Goal: Transaction & Acquisition: Purchase product/service

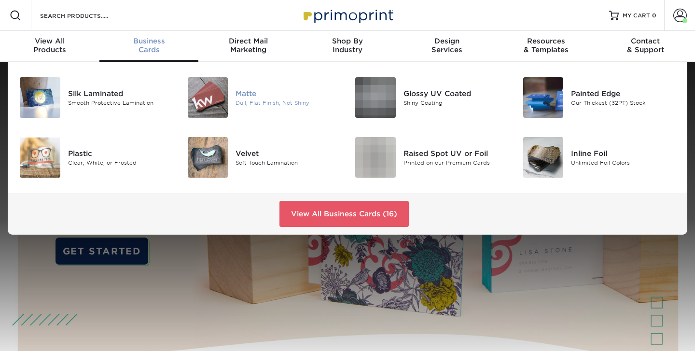
click at [208, 102] on img at bounding box center [208, 97] width 41 height 41
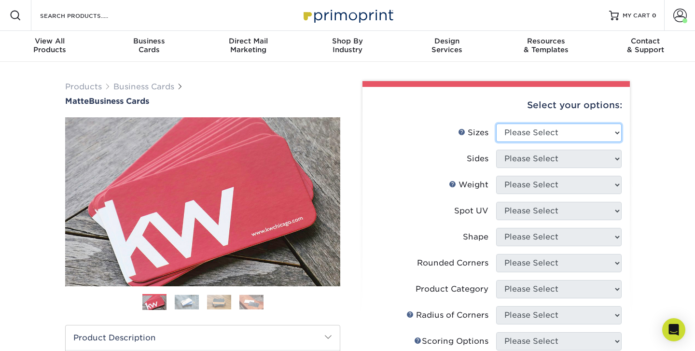
click at [537, 131] on select "Please Select 1.5" x 3.5" - Mini 1.75" x 3.5" - Mini 2" x 2" - Square 2" x 3" -…" at bounding box center [558, 133] width 125 height 18
select select "2.00x3.50"
click at [496, 124] on select "Please Select 1.5" x 3.5" - Mini 1.75" x 3.5" - Mini 2" x 2" - Square 2" x 3" -…" at bounding box center [558, 133] width 125 height 18
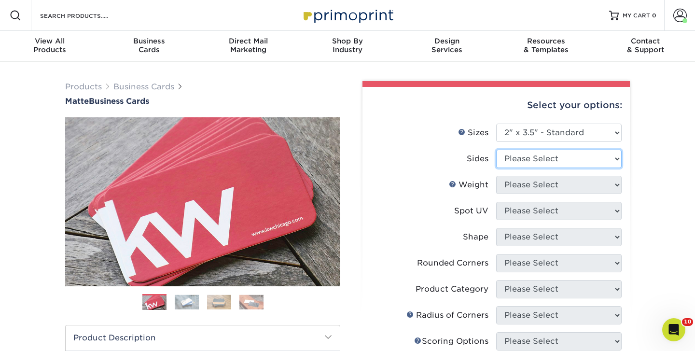
click at [529, 164] on select "Please Select Print Both Sides Print Front Only" at bounding box center [558, 159] width 125 height 18
select select "13abbda7-1d64-4f25-8bb2-c179b224825d"
click at [496, 150] on select "Please Select Print Both Sides Print Front Only" at bounding box center [558, 159] width 125 height 18
click at [525, 176] on select "Please Select" at bounding box center [558, 185] width 125 height 18
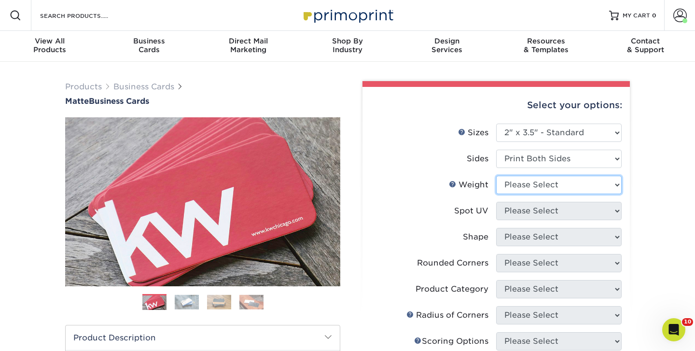
select select "16PT"
click at [496, 176] on select "Please Select 16PT 14PT" at bounding box center [558, 185] width 125 height 18
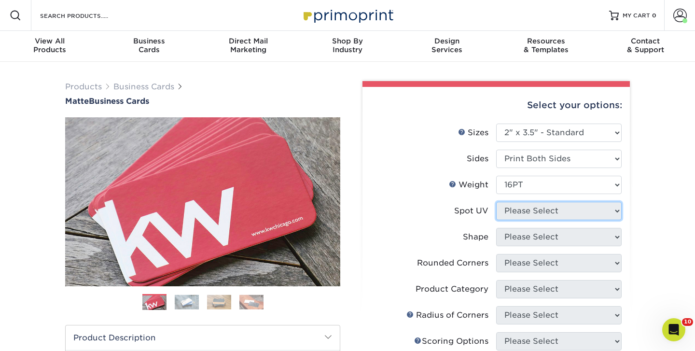
click at [523, 212] on select "Please Select No Spot UV Front and Back (Both Sides) Front Only Back Only" at bounding box center [558, 211] width 125 height 18
select select "3"
click at [496, 202] on select "Please Select No Spot UV Front and Back (Both Sides) Front Only Back Only" at bounding box center [558, 211] width 125 height 18
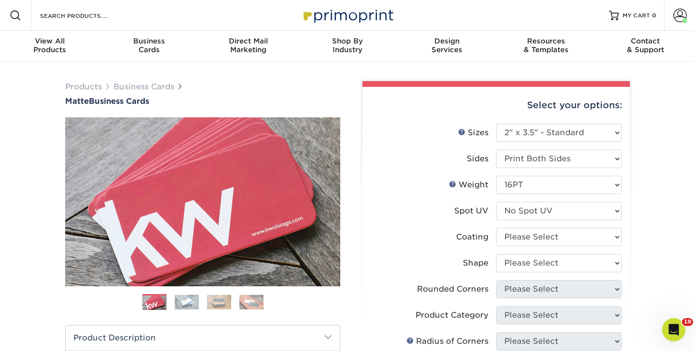
click at [526, 226] on li "Spot UV Please Select No Spot UV Front and Back (Both Sides) Front Only Back On…" at bounding box center [496, 215] width 251 height 26
click at [526, 235] on select at bounding box center [558, 237] width 125 height 18
select select "121bb7b5-3b4d-429f-bd8d-bbf80e953313"
click at [496, 228] on select at bounding box center [558, 237] width 125 height 18
click at [0, 0] on div at bounding box center [0, 0] width 0 height 0
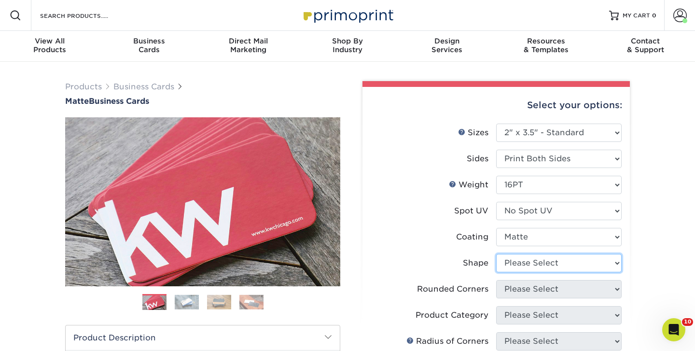
click at [525, 263] on select "Please Select Standard Oval" at bounding box center [558, 263] width 125 height 18
select select "standard"
click at [496, 254] on select "Please Select Standard Oval" at bounding box center [558, 263] width 125 height 18
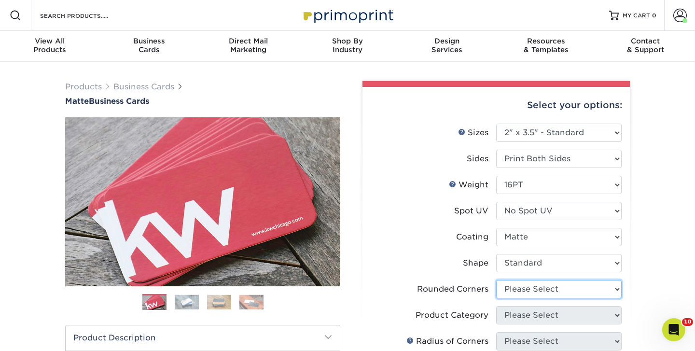
click at [524, 297] on select "Please Select Yes - Round 2 Corners Yes - Round 4 Corners No" at bounding box center [558, 289] width 125 height 18
select select "0"
click at [496, 280] on select "Please Select Yes - Round 2 Corners Yes - Round 4 Corners No" at bounding box center [558, 289] width 125 height 18
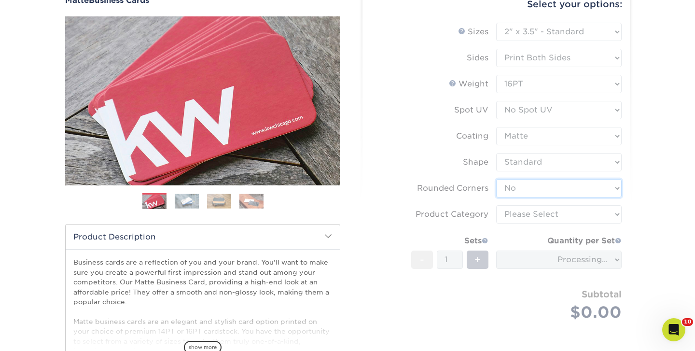
scroll to position [107, 0]
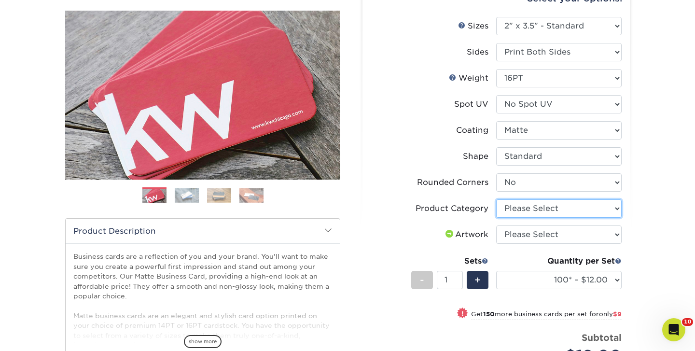
click at [526, 205] on select "Please Select Business Cards" at bounding box center [558, 208] width 125 height 18
select select "3b5148f1-0588-4f88-a218-97bcfdce65c1"
click at [496, 199] on select "Please Select Business Cards" at bounding box center [558, 208] width 125 height 18
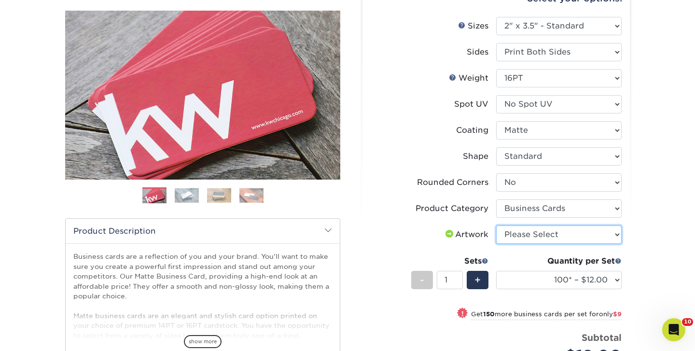
drag, startPoint x: 526, startPoint y: 205, endPoint x: 523, endPoint y: 230, distance: 25.8
click at [523, 230] on select "Please Select I will upload files I need a design - $100" at bounding box center [558, 234] width 125 height 18
select select "upload"
click at [496, 225] on select "Please Select I will upload files I need a design - $100" at bounding box center [558, 234] width 125 height 18
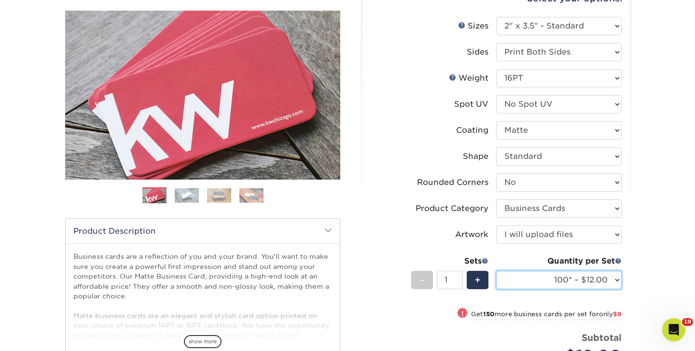
click at [533, 273] on select "100* – $12.00 250* – $21.00 500 – $42.00 1000 – $53.00 2500 – $95.00 5000 – $18…" at bounding box center [558, 280] width 125 height 18
click at [496, 271] on select "100* – $12.00 250* – $21.00 500 – $42.00 1000 – $53.00 2500 – $95.00 5000 – $18…" at bounding box center [558, 280] width 125 height 18
click at [460, 315] on div "! Get 250 more business cards per set for only $21" at bounding box center [536, 314] width 169 height 12
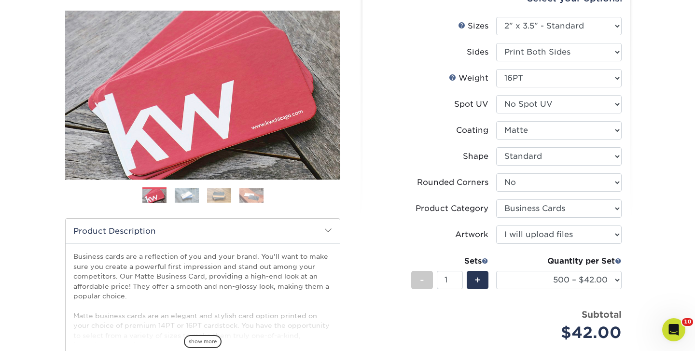
scroll to position [206, 0]
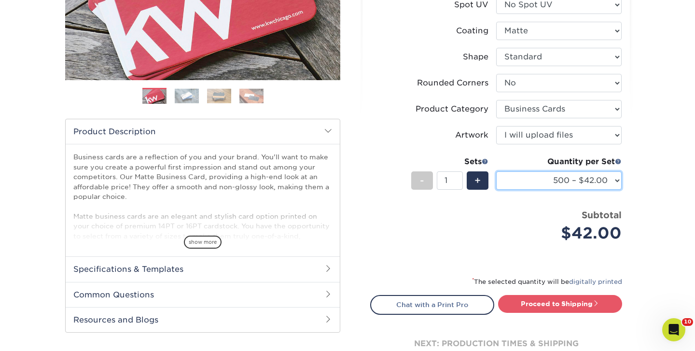
click at [540, 180] on select "100* – $12.00 250* – $21.00 500 – $42.00 1000 – $53.00 2500 – $95.00 5000 – $18…" at bounding box center [558, 180] width 125 height 18
select select "250* – $21.00"
click at [496, 171] on select "100* – $12.00 250* – $21.00 500 – $42.00 1000 – $53.00 2500 – $95.00 5000 – $18…" at bounding box center [558, 180] width 125 height 18
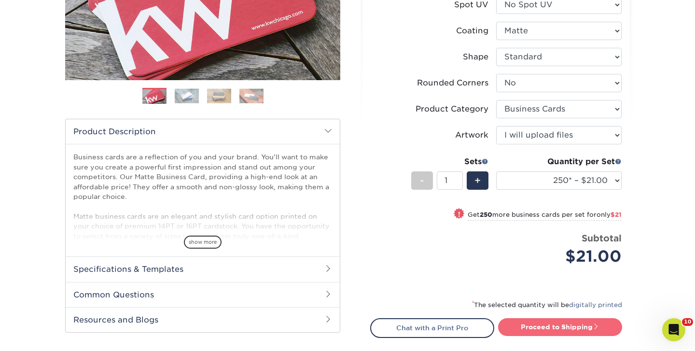
click at [531, 332] on link "Proceed to Shipping" at bounding box center [560, 326] width 124 height 17
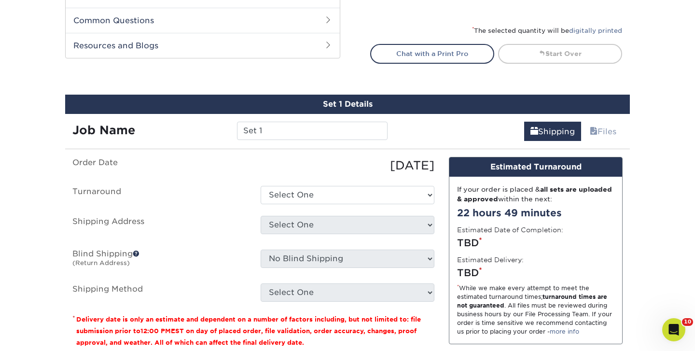
scroll to position [550, 0]
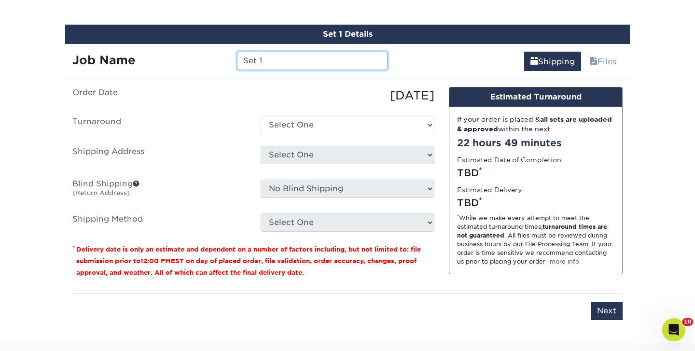
click at [320, 66] on input "Set 1" at bounding box center [312, 61] width 150 height 18
type input "Chayila Card"
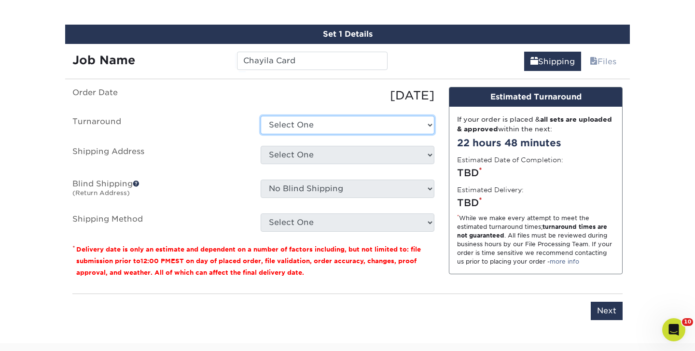
click at [273, 119] on select "Select One 2-4 Business Days 2 Day Next Business Day" at bounding box center [348, 125] width 174 height 18
select select "23721297-b68b-4846-ba83-3171e6bd9d78"
click at [261, 116] on select "Select One 2-4 Business Days 2 Day Next Business Day" at bounding box center [348, 125] width 174 height 18
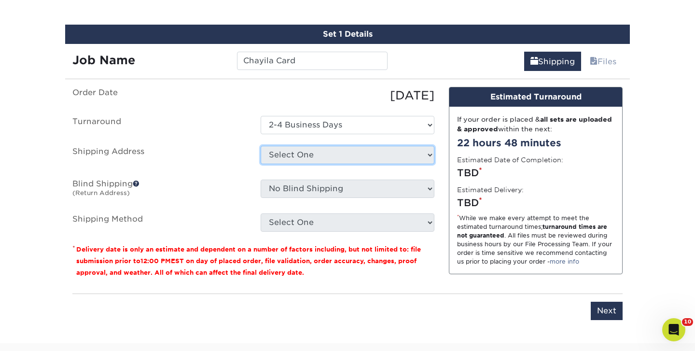
click at [303, 162] on select "Select One The Federalist Society + Add New Address" at bounding box center [348, 155] width 174 height 18
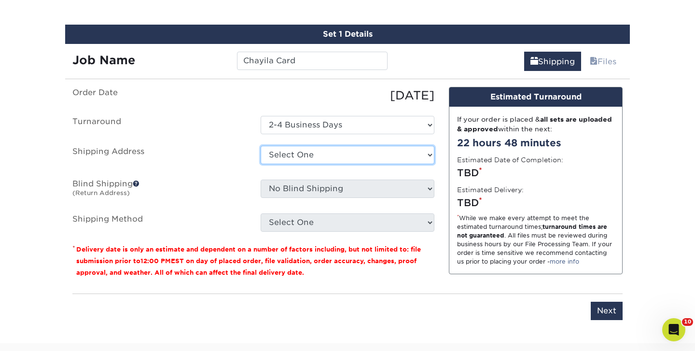
select select "22114"
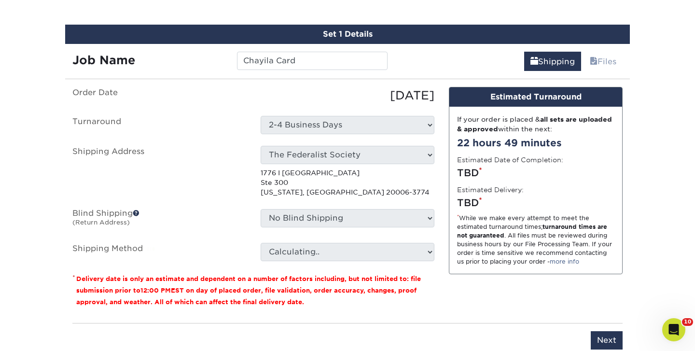
click at [303, 186] on p "1776 I St Nw Ste 300 Washington, DC 20006-3774" at bounding box center [348, 182] width 174 height 29
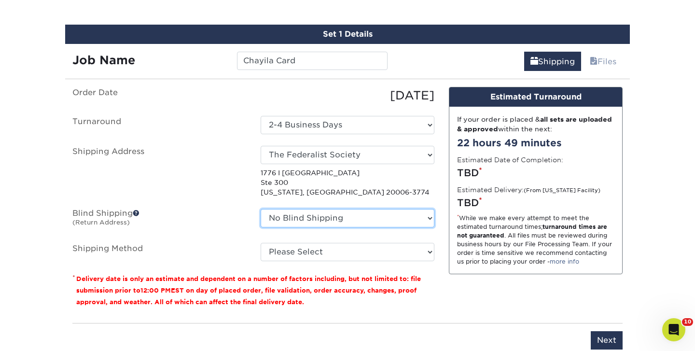
click at [322, 219] on select "No Blind Shipping The Federalist Society + Add New Address" at bounding box center [348, 218] width 174 height 18
select select "22114"
click at [261, 209] on select "No Blind Shipping The Federalist Society + Add New Address" at bounding box center [348, 218] width 174 height 18
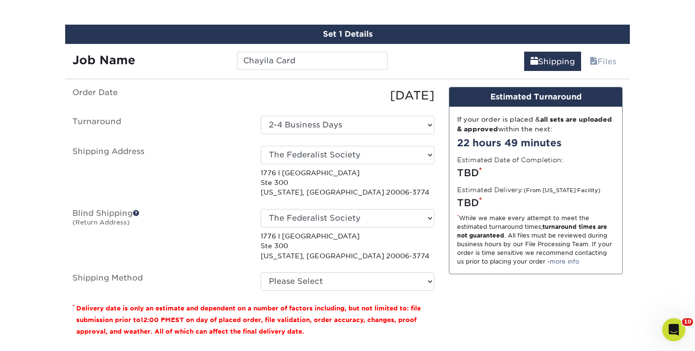
click at [309, 250] on p "1776 I St Nw Ste 300 Washington, DC 20006-3774" at bounding box center [348, 245] width 174 height 29
click at [301, 288] on select "Please Select Ground Shipping (+$7.84) 3 Day Shipping Service (+$15.34) 2 Day A…" at bounding box center [348, 281] width 174 height 18
select select "03"
click at [261, 272] on select "Please Select Ground Shipping (+$7.84) 3 Day Shipping Service (+$15.34) 2 Day A…" at bounding box center [348, 281] width 174 height 18
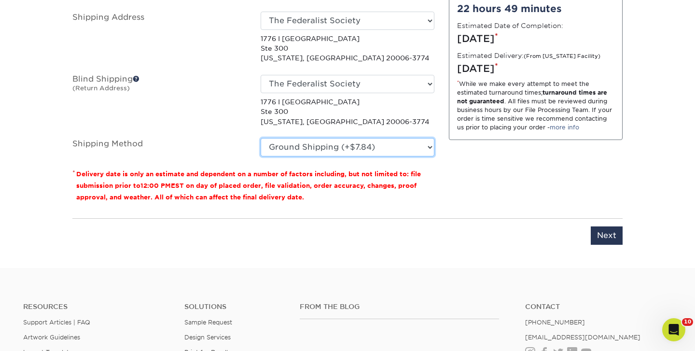
scroll to position [685, 0]
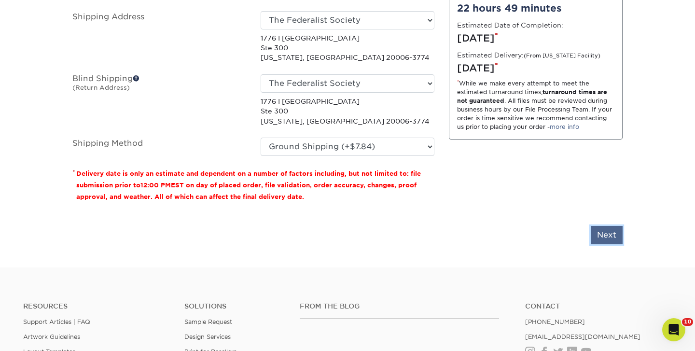
click at [615, 226] on input "Next" at bounding box center [607, 235] width 32 height 18
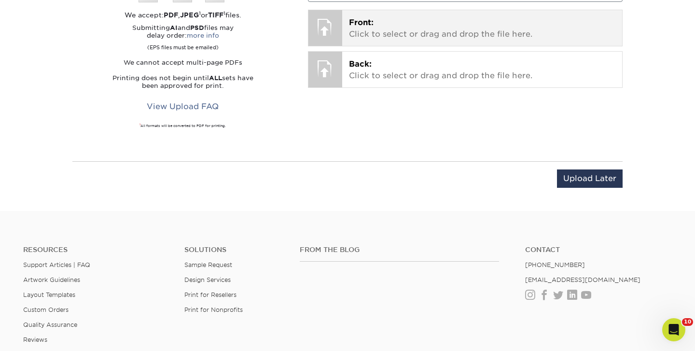
click at [361, 17] on p "Front: Click to select or drag and drop the file here." at bounding box center [482, 28] width 267 height 23
click at [392, 28] on p "Front: Click to select or drag and drop the file here." at bounding box center [482, 28] width 267 height 23
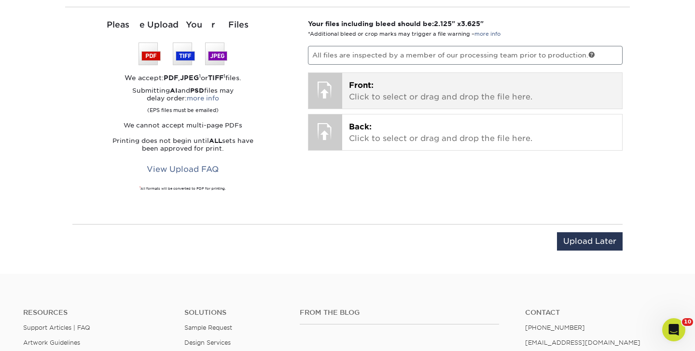
scroll to position [621, 0]
click at [391, 86] on p "Front: Click to select or drag and drop the file here." at bounding box center [482, 92] width 267 height 23
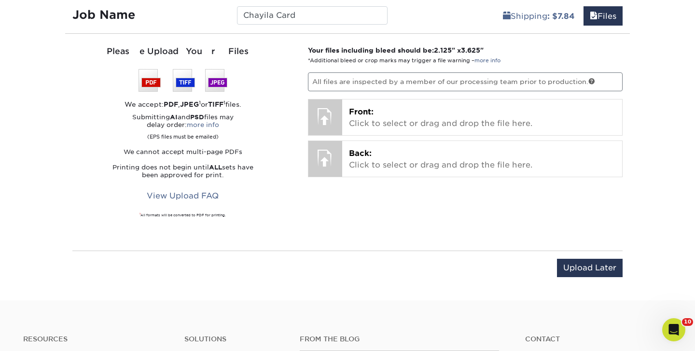
scroll to position [562, 0]
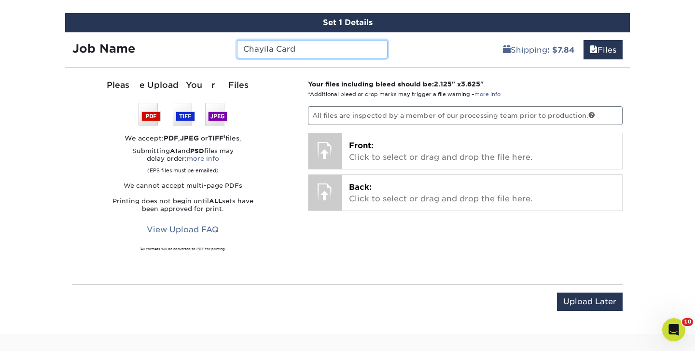
click at [303, 57] on input "Chayila Card" at bounding box center [312, 49] width 150 height 18
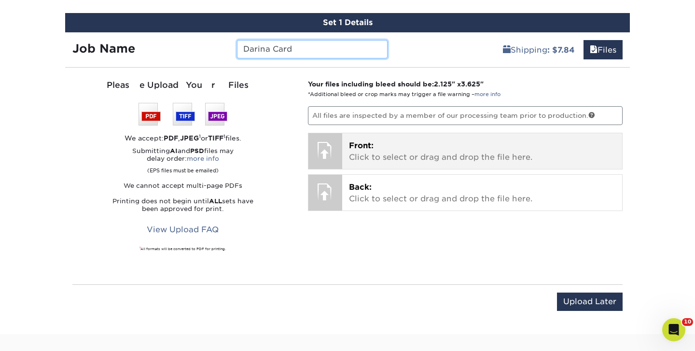
type input "Darina Card"
click at [379, 156] on p "Front: Click to select or drag and drop the file here." at bounding box center [482, 151] width 267 height 23
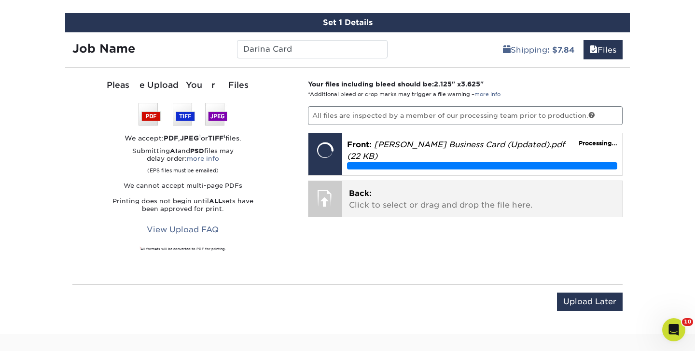
click at [390, 193] on p "Back: Click to select or drag and drop the file here." at bounding box center [482, 199] width 267 height 23
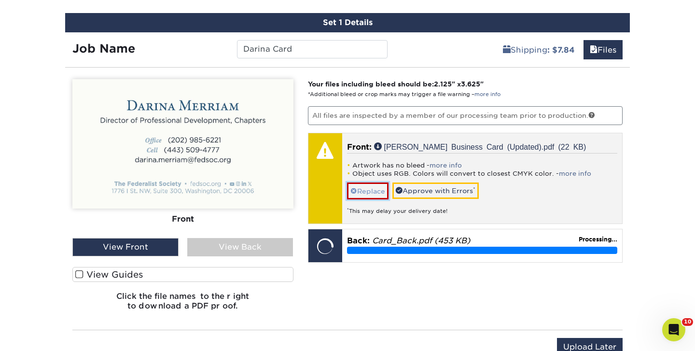
click at [358, 191] on link "Replace" at bounding box center [368, 190] width 42 height 17
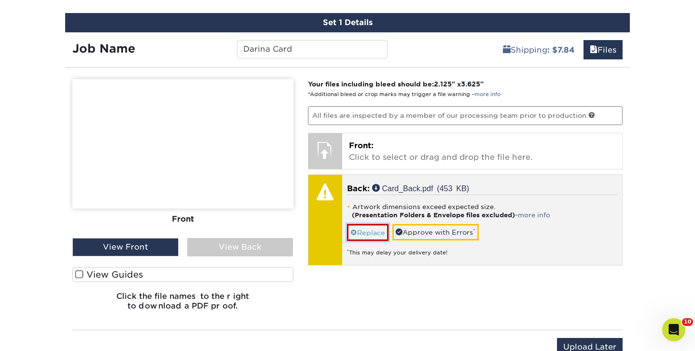
click at [368, 233] on link "Replace" at bounding box center [368, 232] width 42 height 17
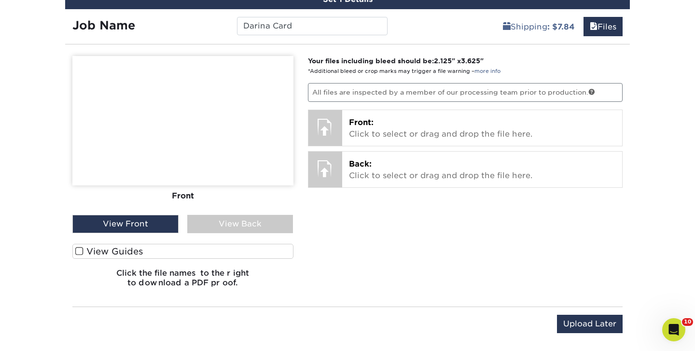
scroll to position [578, 0]
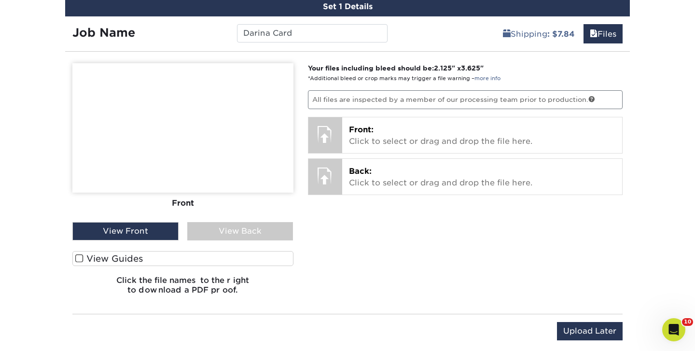
click at [139, 233] on div "View Front" at bounding box center [125, 231] width 106 height 18
click at [186, 237] on div "View Front View Back" at bounding box center [182, 231] width 221 height 18
click at [209, 233] on div "View Back" at bounding box center [240, 231] width 106 height 18
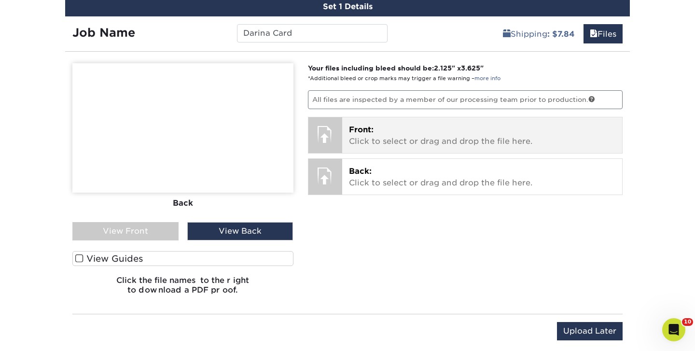
click at [388, 128] on p "Front: Click to select or drag and drop the file here." at bounding box center [482, 135] width 267 height 23
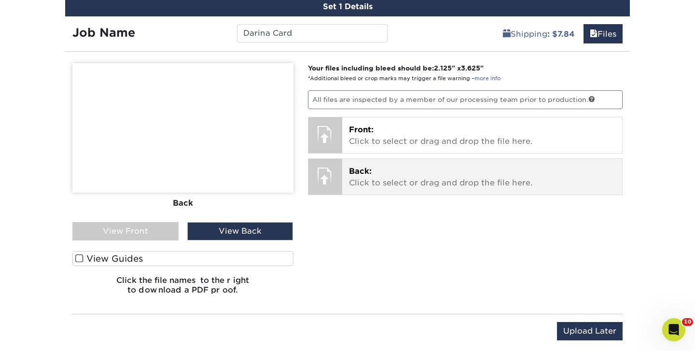
click at [430, 172] on p "Back: Click to select or drag and drop the file here." at bounding box center [482, 177] width 267 height 23
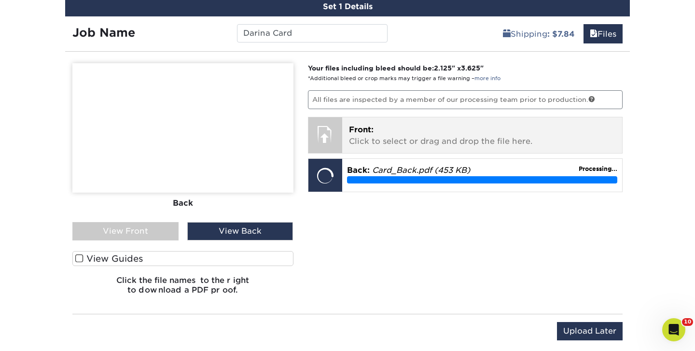
click at [394, 143] on p "Front: Click to select or drag and drop the file here." at bounding box center [482, 135] width 267 height 23
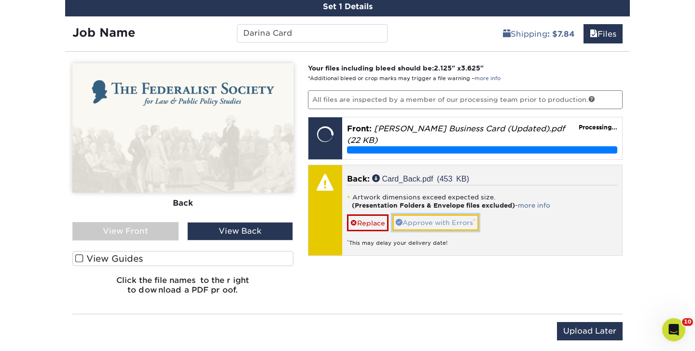
click at [445, 222] on link "Approve with Errors *" at bounding box center [435, 222] width 86 height 16
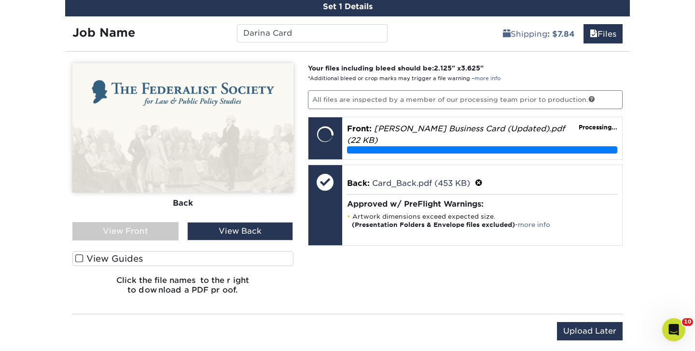
click at [157, 229] on div "View Front" at bounding box center [125, 231] width 106 height 18
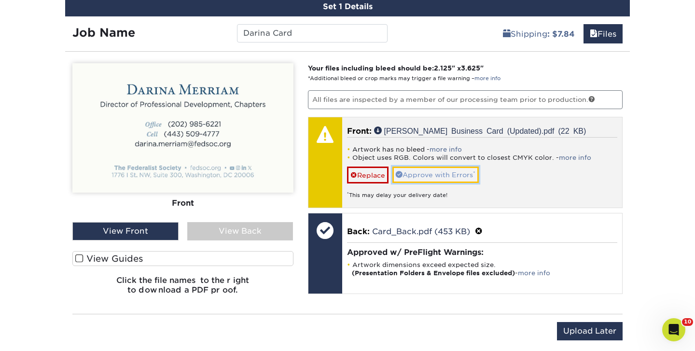
click at [459, 176] on link "Approve with Errors *" at bounding box center [435, 174] width 86 height 16
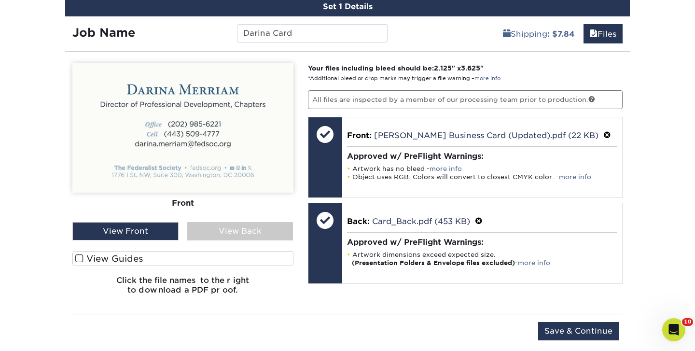
click at [214, 229] on div "View Back" at bounding box center [240, 231] width 106 height 18
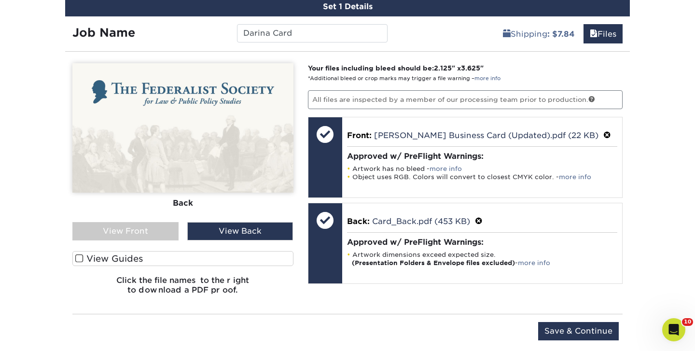
click at [163, 229] on div "View Front" at bounding box center [125, 231] width 106 height 18
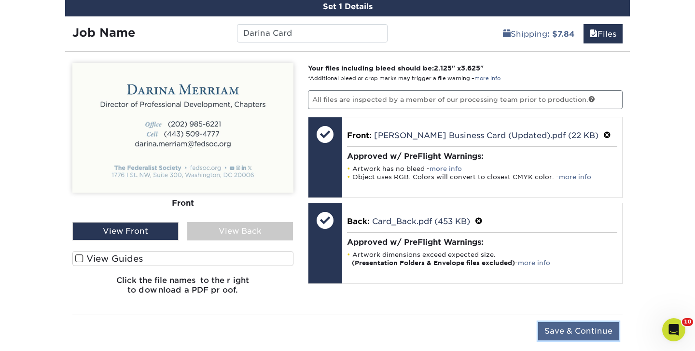
click at [592, 329] on input "Save & Continue" at bounding box center [578, 331] width 81 height 18
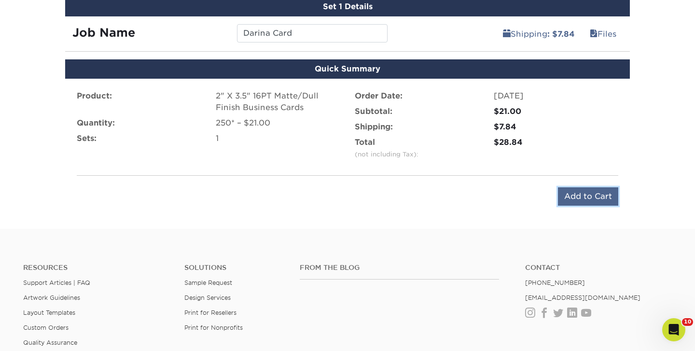
click at [583, 201] on input "Add to Cart" at bounding box center [588, 196] width 60 height 18
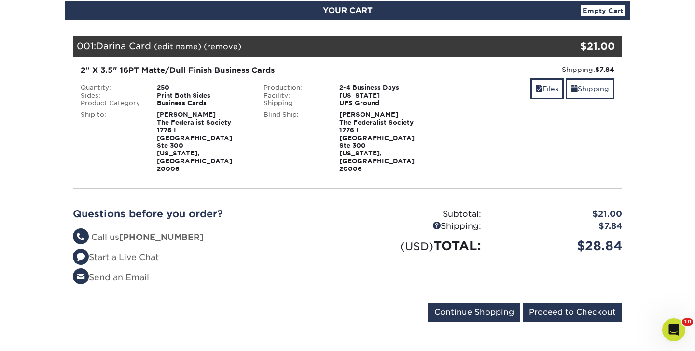
scroll to position [111, 0]
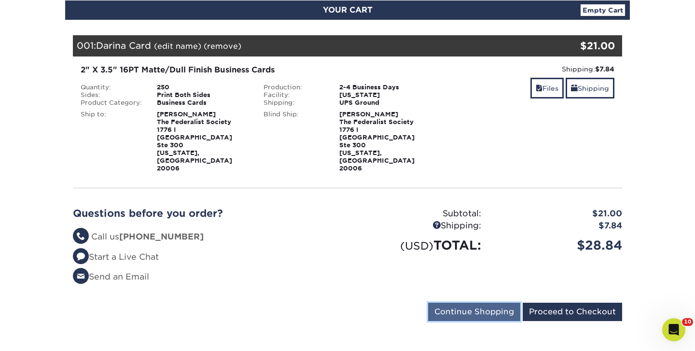
click at [489, 303] on input "Continue Shopping" at bounding box center [474, 312] width 92 height 18
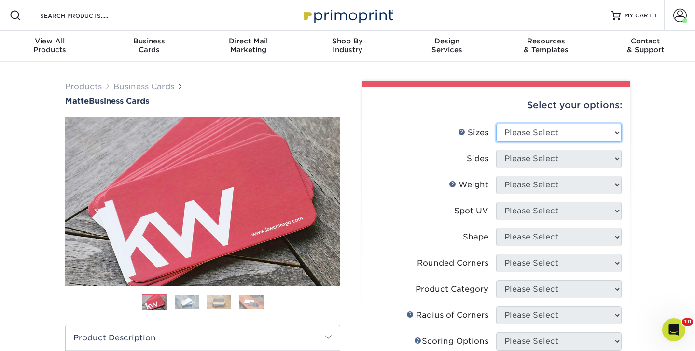
click at [524, 129] on select "Please Select 1.5" x 3.5" - Mini 1.75" x 3.5" - Mini 2" x 2" - Square 2" x 3" -…" at bounding box center [558, 133] width 125 height 18
select select "2.00x3.50"
click at [496, 124] on select "Please Select 1.5" x 3.5" - Mini 1.75" x 3.5" - Mini 2" x 2" - Square 2" x 3" -…" at bounding box center [558, 133] width 125 height 18
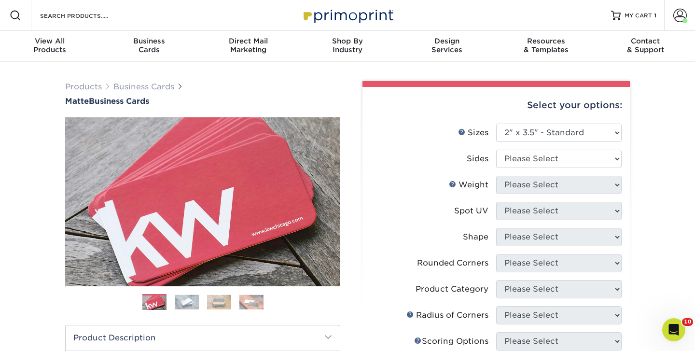
click at [535, 168] on li "Sides Please Select Print Both Sides Print Front Only" at bounding box center [496, 163] width 251 height 26
click at [533, 163] on select "Please Select Print Both Sides Print Front Only" at bounding box center [558, 159] width 125 height 18
select select "13abbda7-1d64-4f25-8bb2-c179b224825d"
click at [496, 150] on select "Please Select Print Both Sides Print Front Only" at bounding box center [558, 159] width 125 height 18
click at [531, 180] on select "Please Select" at bounding box center [558, 185] width 125 height 18
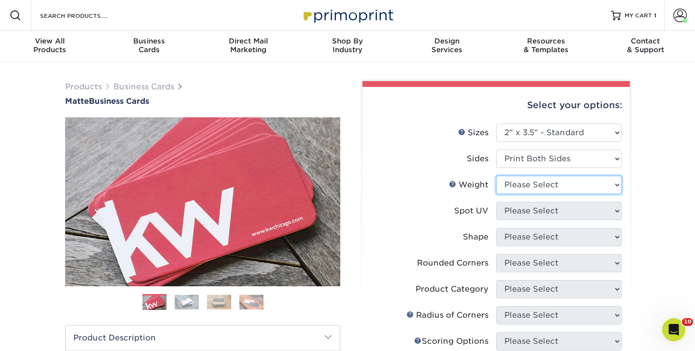
select select "16PT"
click at [496, 176] on select "Please Select 16PT 14PT" at bounding box center [558, 185] width 125 height 18
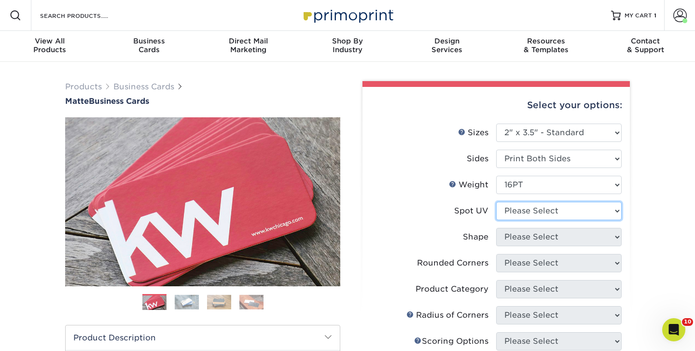
click at [524, 209] on select "Please Select No Spot UV Front and Back (Both Sides) Front Only Back Only" at bounding box center [558, 211] width 125 height 18
select select "3"
click at [496, 202] on select "Please Select No Spot UV Front and Back (Both Sides) Front Only Back Only" at bounding box center [558, 211] width 125 height 18
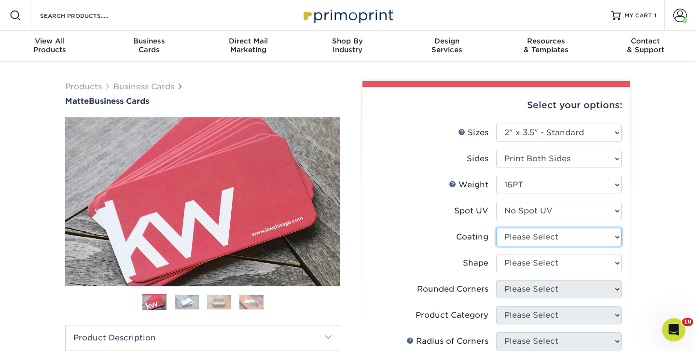
click at [521, 232] on select at bounding box center [558, 237] width 125 height 18
select select "121bb7b5-3b4d-429f-bd8d-bbf80e953313"
click at [496, 228] on select at bounding box center [558, 237] width 125 height 18
click at [0, 0] on div at bounding box center [0, 0] width 0 height 0
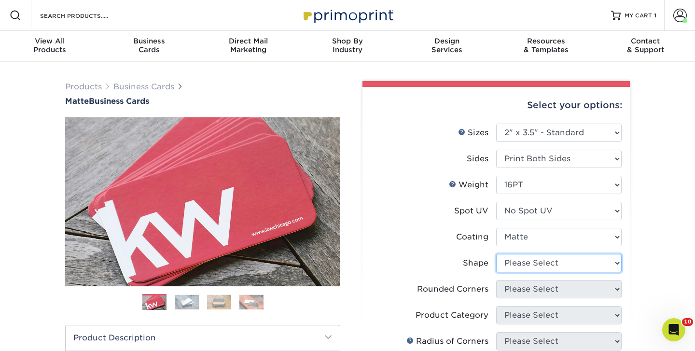
click at [522, 264] on select "Please Select Standard Oval" at bounding box center [558, 263] width 125 height 18
select select "standard"
click at [496, 254] on select "Please Select Standard Oval" at bounding box center [558, 263] width 125 height 18
click at [519, 291] on select "Please Select Yes - Round 2 Corners Yes - Round 4 Corners No" at bounding box center [558, 289] width 125 height 18
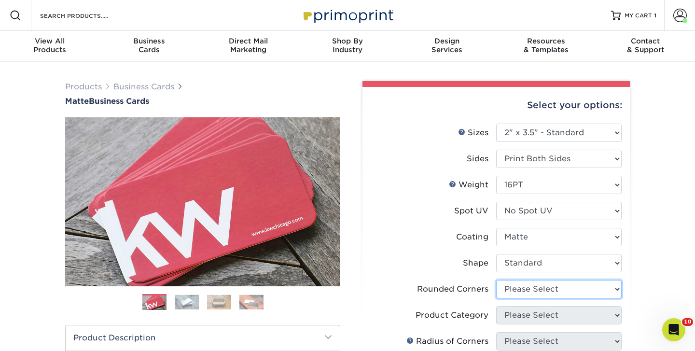
select select "0"
click at [496, 280] on select "Please Select Yes - Round 2 Corners Yes - Round 4 Corners No" at bounding box center [558, 289] width 125 height 18
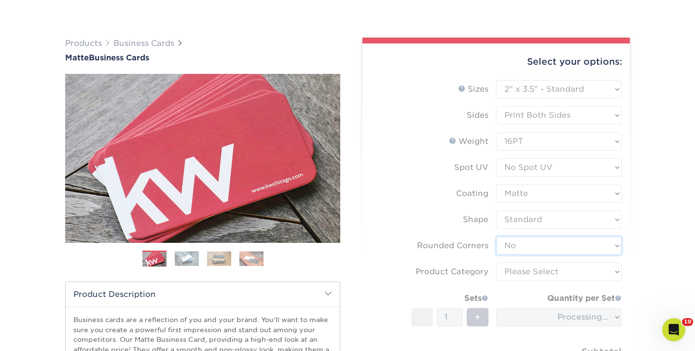
scroll to position [66, 0]
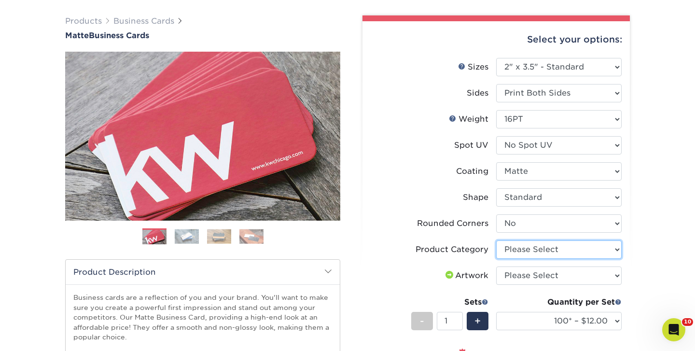
click at [527, 246] on select "Please Select Business Cards" at bounding box center [558, 249] width 125 height 18
select select "3b5148f1-0588-4f88-a218-97bcfdce65c1"
click at [496, 240] on select "Please Select Business Cards" at bounding box center [558, 249] width 125 height 18
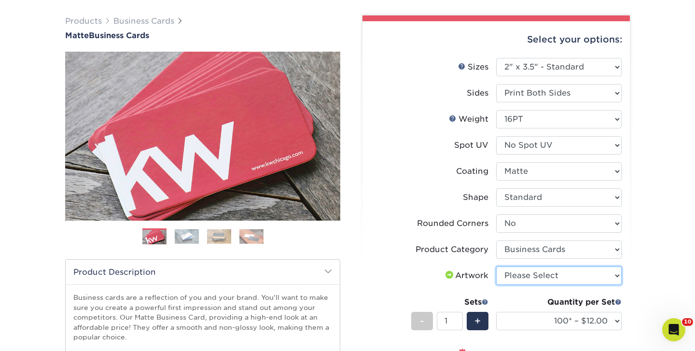
click at [523, 274] on select "Please Select I will upload files I need a design - $100" at bounding box center [558, 275] width 125 height 18
select select "upload"
click at [496, 266] on select "Please Select I will upload files I need a design - $100" at bounding box center [558, 275] width 125 height 18
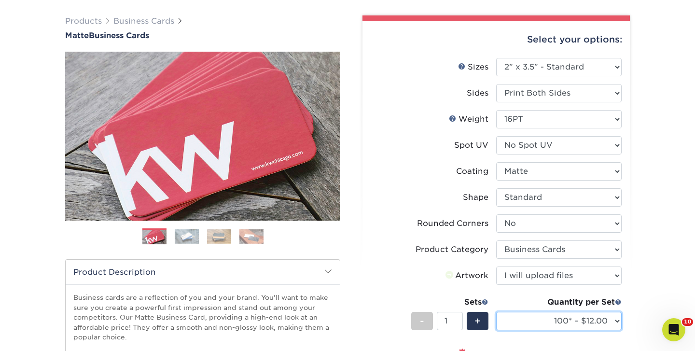
click at [506, 320] on select "100* – $12.00 250* – $21.00 500 – $42.00 1000 – $53.00 2500 – $95.00 5000 – $18…" at bounding box center [558, 321] width 125 height 18
select select "250* – $21.00"
click at [496, 312] on select "100* – $12.00 250* – $21.00 500 – $42.00 1000 – $53.00 2500 – $95.00 5000 – $18…" at bounding box center [558, 321] width 125 height 18
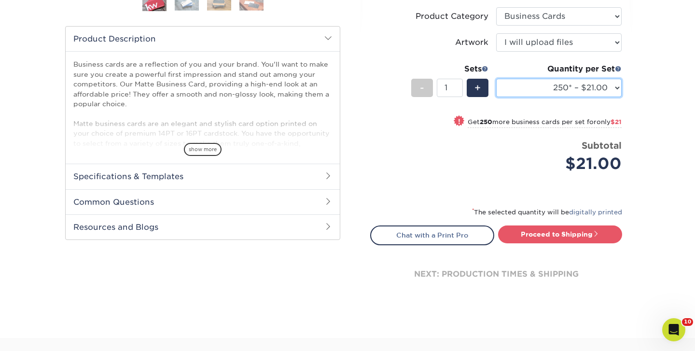
scroll to position [568, 0]
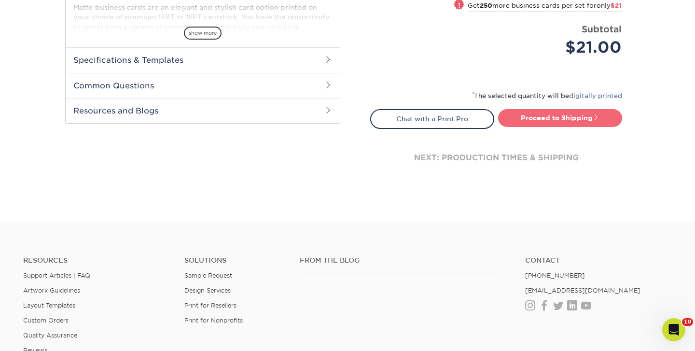
click at [566, 118] on link "Proceed to Shipping" at bounding box center [560, 117] width 124 height 17
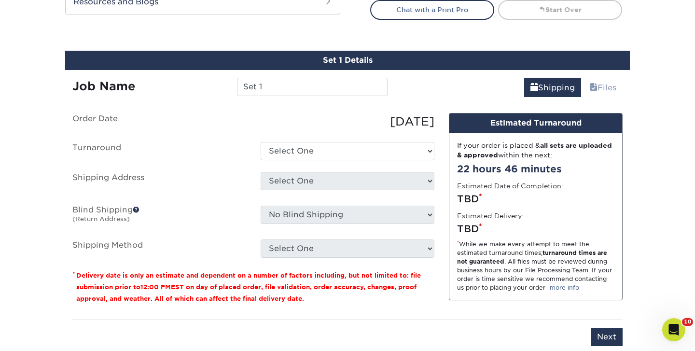
scroll to position [550, 0]
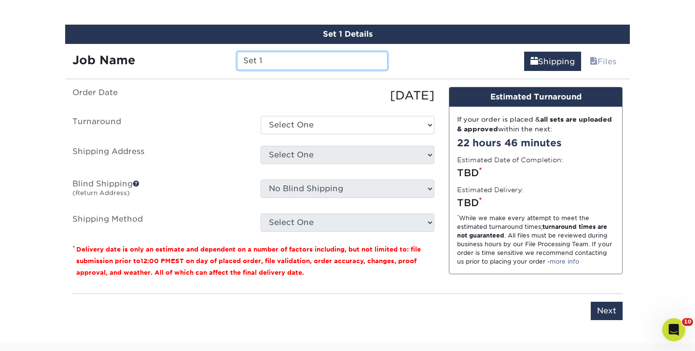
click at [323, 62] on input "Set 1" at bounding box center [312, 61] width 150 height 18
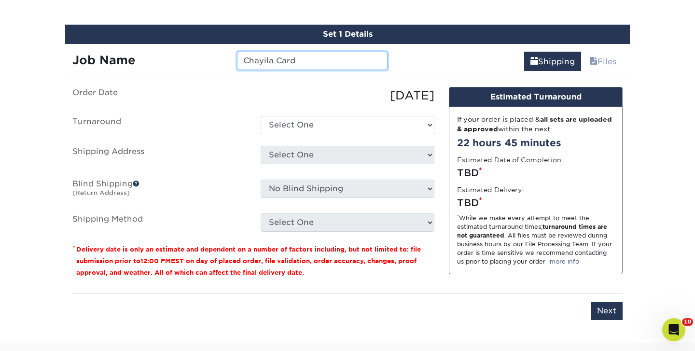
type input "Chayila Card"
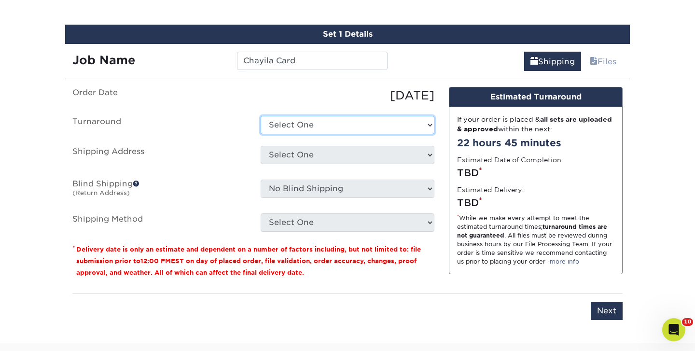
click at [270, 125] on select "Select One 2-4 Business Days 2 Day Next Business Day" at bounding box center [348, 125] width 174 height 18
select select "23721297-b68b-4846-ba83-3171e6bd9d78"
click at [261, 116] on select "Select One 2-4 Business Days 2 Day Next Business Day" at bounding box center [348, 125] width 174 height 18
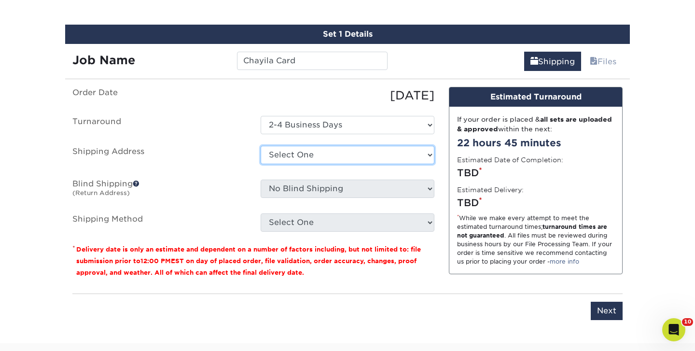
click at [291, 147] on select "Select One The Federalist Society + Add New Address" at bounding box center [348, 155] width 174 height 18
select select "22114"
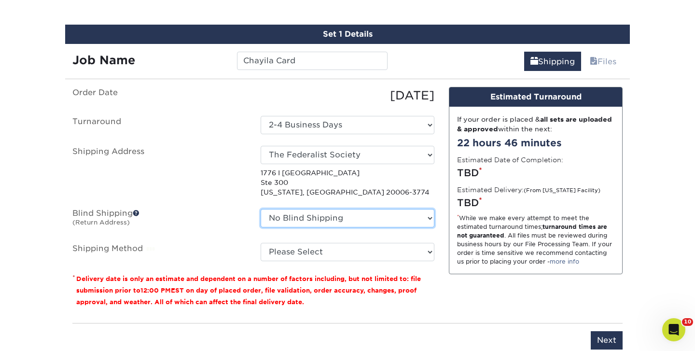
click at [299, 219] on select "No Blind Shipping The Federalist Society + Add New Address" at bounding box center [348, 218] width 174 height 18
select select "22114"
click at [261, 209] on select "No Blind Shipping The Federalist Society + Add New Address" at bounding box center [348, 218] width 174 height 18
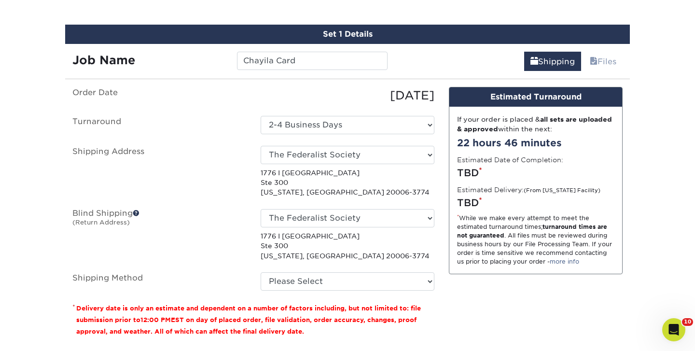
click at [330, 247] on p "1776 I St Nw Ste 300 Washington, DC 20006-3774" at bounding box center [348, 245] width 174 height 29
click at [326, 267] on ul "Order Date 09/19/2025 Turnaround Select One 2-4 Business Days 2 Day Next Busine…" at bounding box center [253, 189] width 362 height 204
click at [319, 291] on fieldset "Order Date 09/19/2025 Turnaround Select One 2-4 Business Days 2 Day Next Busine…" at bounding box center [253, 194] width 362 height 215
click at [317, 277] on select "Please Select Ground Shipping (+$7.84) 3 Day Shipping Service (+$15.34) 2 Day A…" at bounding box center [348, 281] width 174 height 18
select select "03"
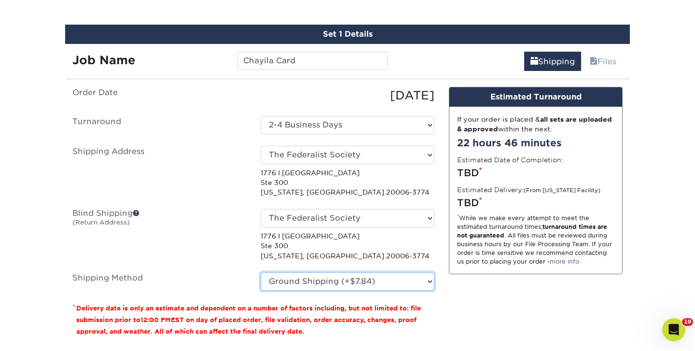
click at [261, 272] on select "Please Select Ground Shipping (+$7.84) 3 Day Shipping Service (+$15.34) 2 Day A…" at bounding box center [348, 281] width 174 height 18
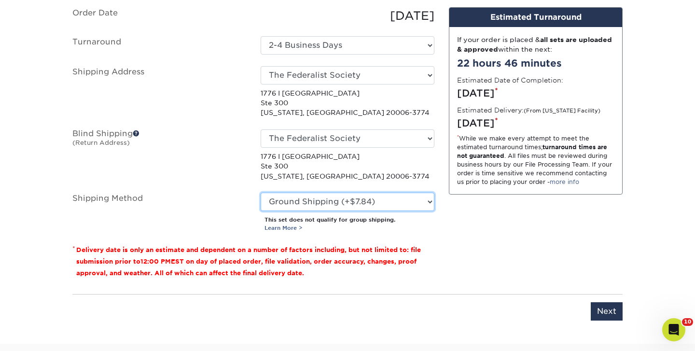
scroll to position [647, 0]
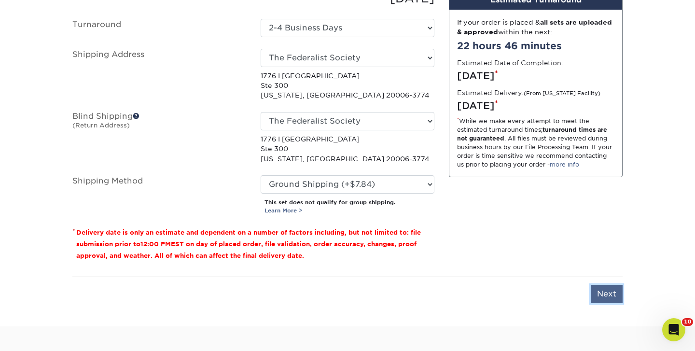
click at [612, 287] on input "Next" at bounding box center [607, 294] width 32 height 18
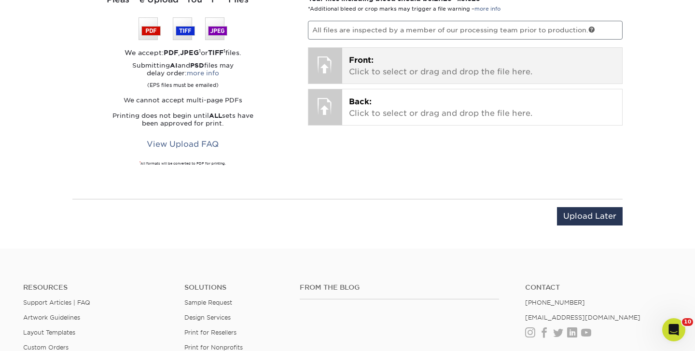
click at [346, 48] on div "Front: Click to select or drag and drop the file here. Choose file" at bounding box center [482, 66] width 280 height 36
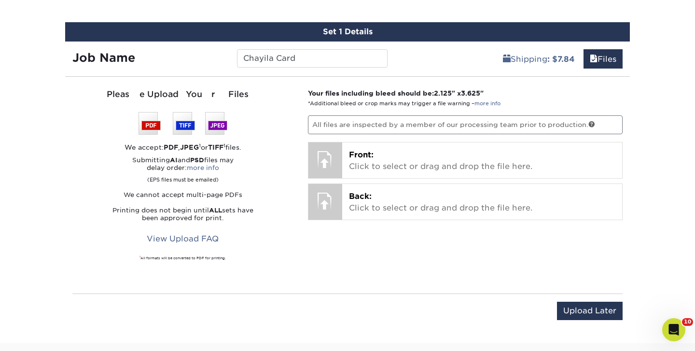
scroll to position [542, 0]
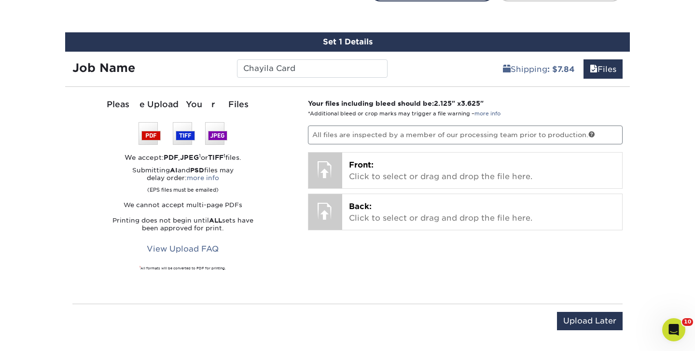
click at [501, 190] on div "Your files including bleed should be: 2.125 " x 3.625 " *Additional bleed or cr…" at bounding box center [466, 195] width 330 height 194
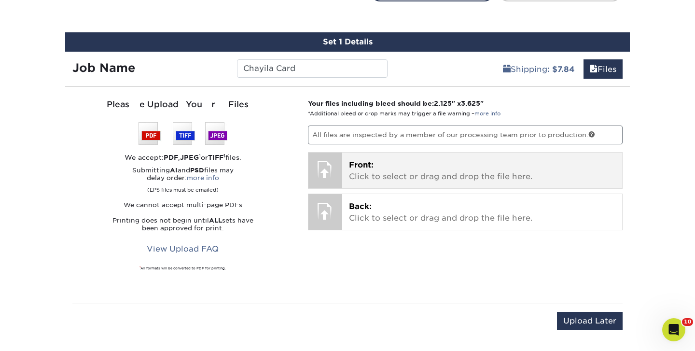
click at [482, 176] on p "Front: Click to select or drag and drop the file here." at bounding box center [482, 170] width 267 height 23
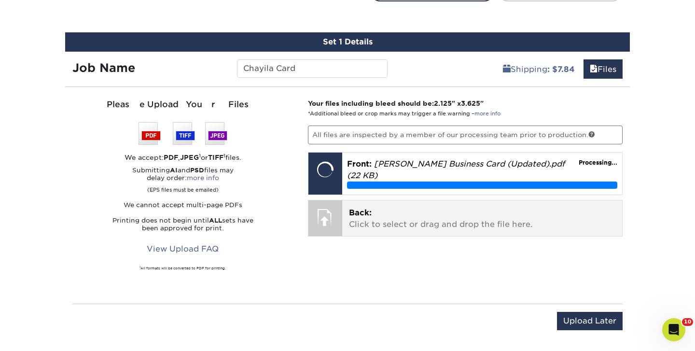
click at [420, 217] on p "Back: Click to select or drag and drop the file here." at bounding box center [482, 218] width 267 height 23
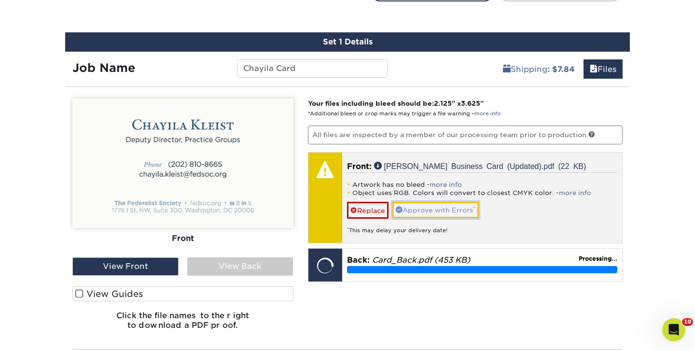
click at [446, 208] on link "Approve with Errors *" at bounding box center [435, 210] width 86 height 16
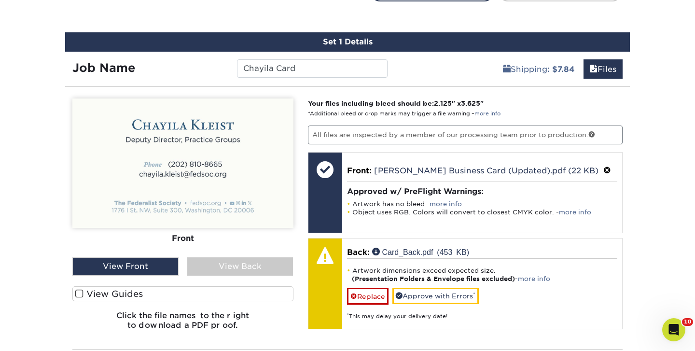
click at [262, 266] on div "View Back" at bounding box center [240, 266] width 106 height 18
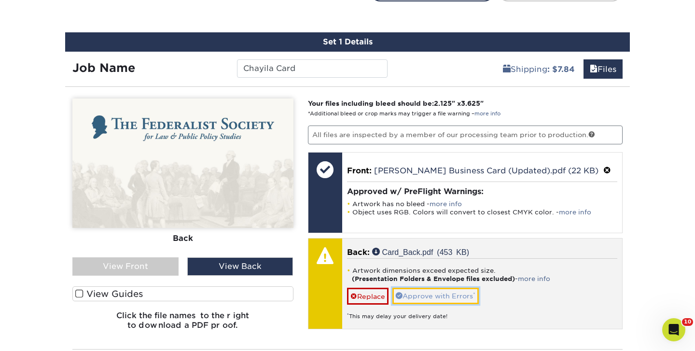
click at [425, 294] on link "Approve with Errors *" at bounding box center [435, 296] width 86 height 16
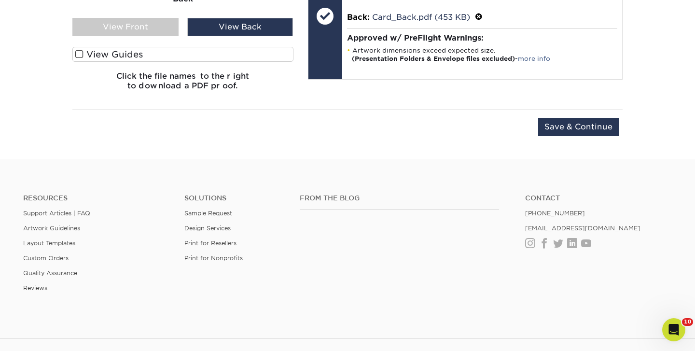
scroll to position [772, 0]
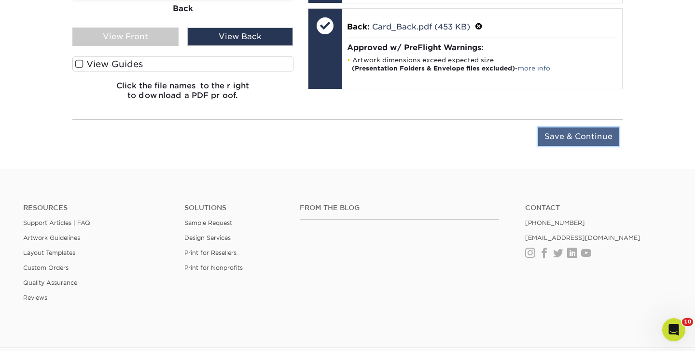
click at [569, 142] on input "Save & Continue" at bounding box center [578, 136] width 81 height 18
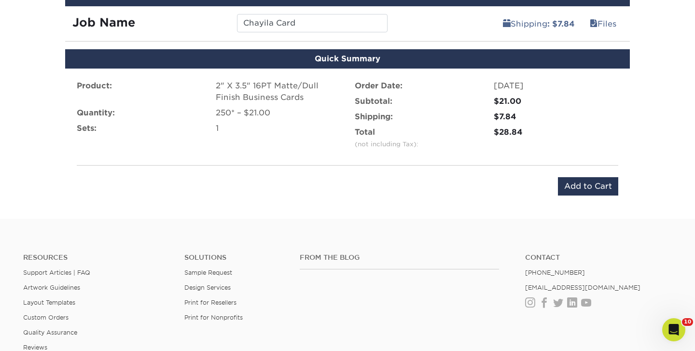
scroll to position [552, 0]
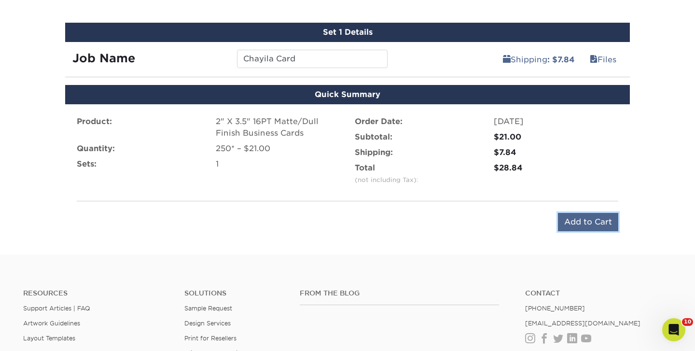
click at [569, 222] on input "Add to Cart" at bounding box center [588, 222] width 60 height 18
click at [525, 213] on div "Submitting..." at bounding box center [347, 222] width 541 height 19
click at [567, 224] on div "Submitting..." at bounding box center [581, 222] width 74 height 19
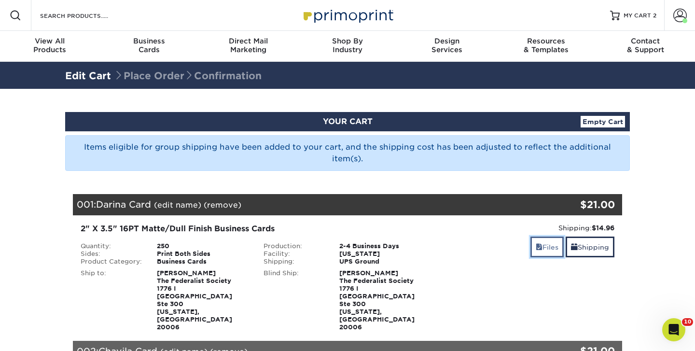
click at [544, 248] on link "Files" at bounding box center [546, 246] width 33 height 21
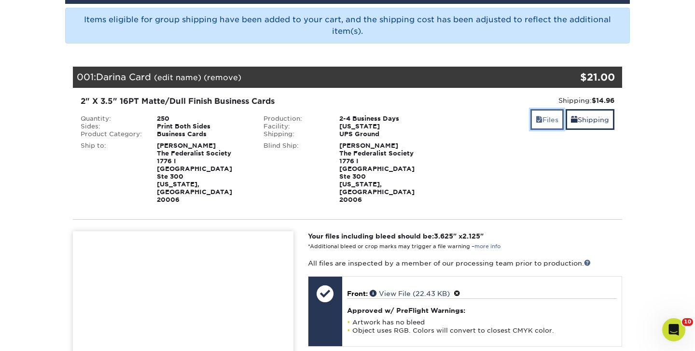
scroll to position [186, 0]
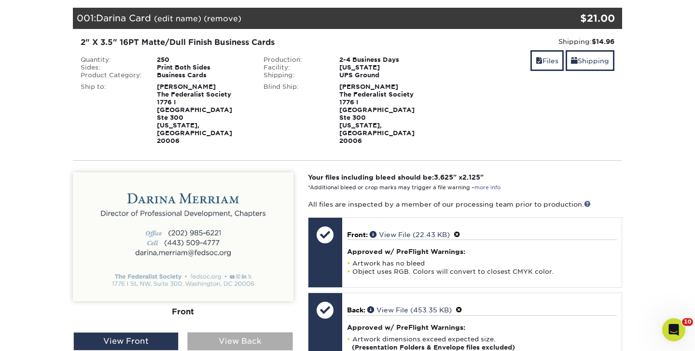
click at [210, 332] on div "View Back" at bounding box center [239, 341] width 105 height 18
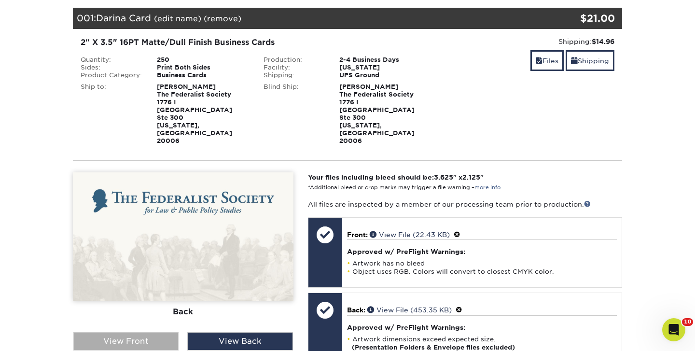
click at [161, 332] on div "View Front" at bounding box center [125, 341] width 105 height 18
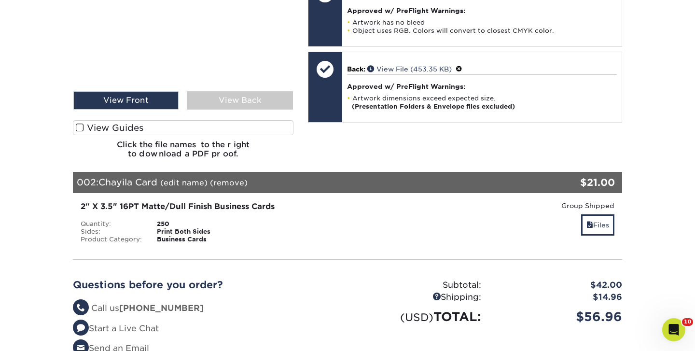
scroll to position [426, 0]
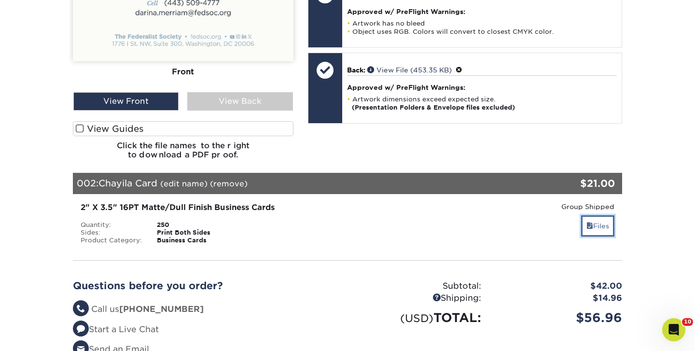
click at [588, 215] on link "Files" at bounding box center [597, 225] width 33 height 21
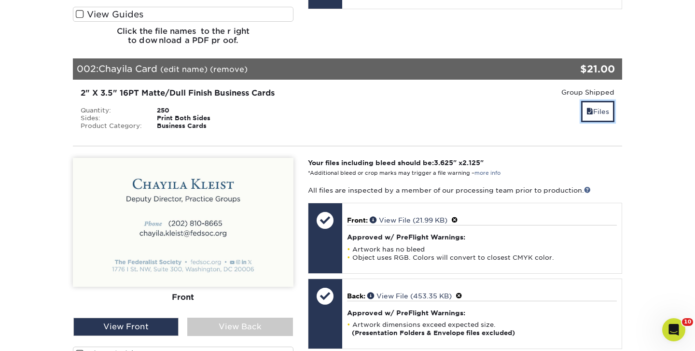
scroll to position [541, 0]
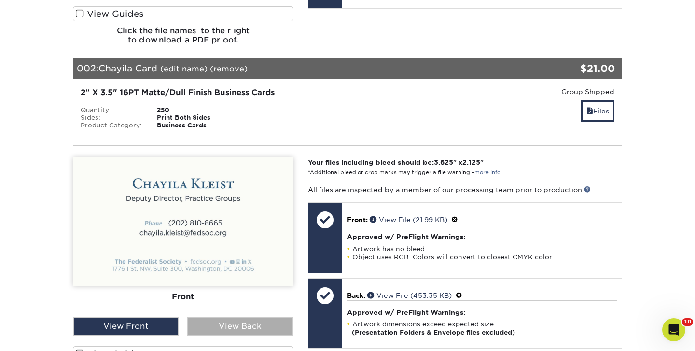
click at [232, 317] on div "View Back" at bounding box center [239, 326] width 105 height 18
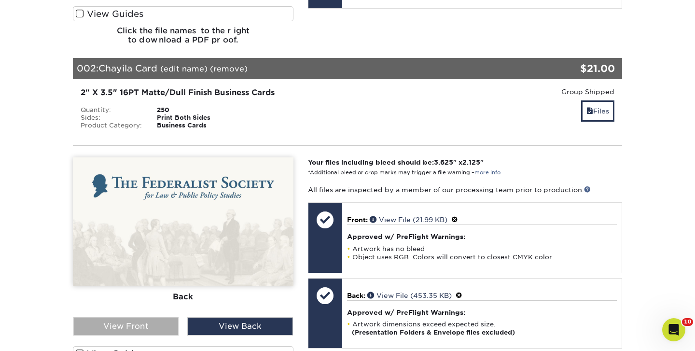
click at [164, 317] on div "View Front" at bounding box center [125, 326] width 105 height 18
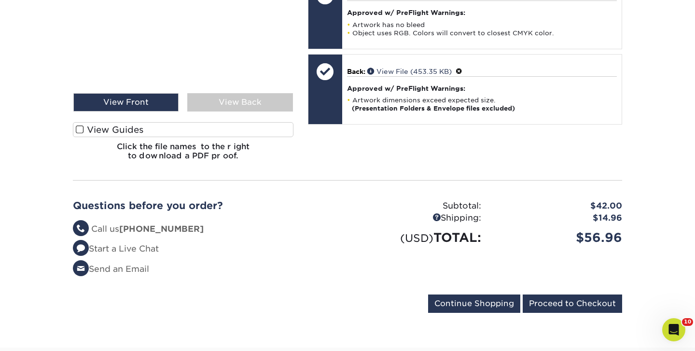
scroll to position [1021, 0]
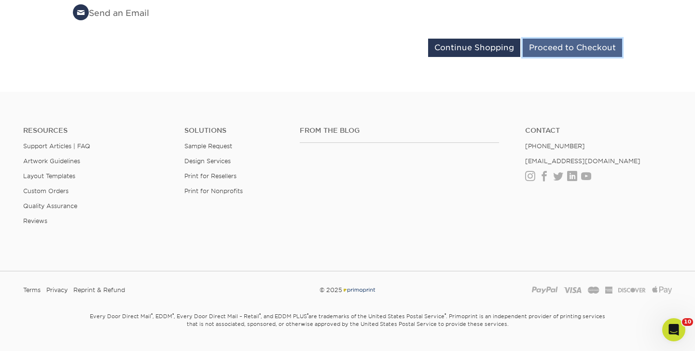
click at [549, 39] on input "Proceed to Checkout" at bounding box center [572, 48] width 99 height 18
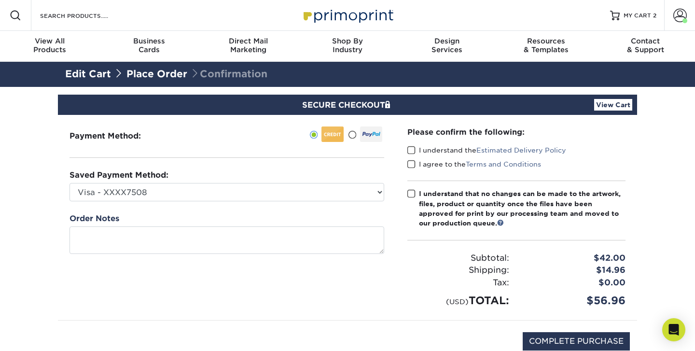
click at [416, 150] on label "I understand the Estimated Delivery Policy" at bounding box center [486, 150] width 159 height 10
click at [0, 0] on input "I understand the Estimated Delivery Policy" at bounding box center [0, 0] width 0 height 0
click at [415, 163] on span at bounding box center [411, 164] width 8 height 9
click at [0, 0] on input "I agree to the Terms and Conditions" at bounding box center [0, 0] width 0 height 0
click at [411, 192] on span at bounding box center [411, 193] width 8 height 9
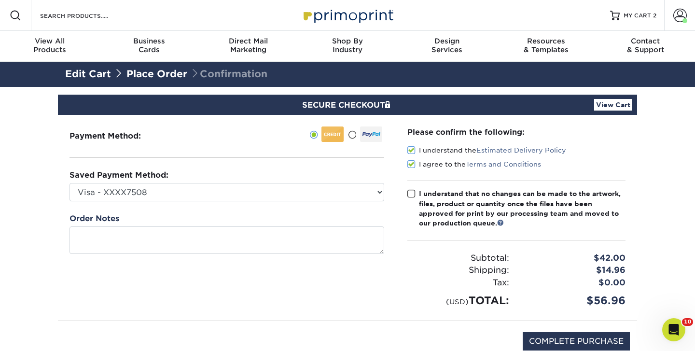
click at [0, 0] on input "I understand that no changes can be made to the artwork, files, product or quan…" at bounding box center [0, 0] width 0 height 0
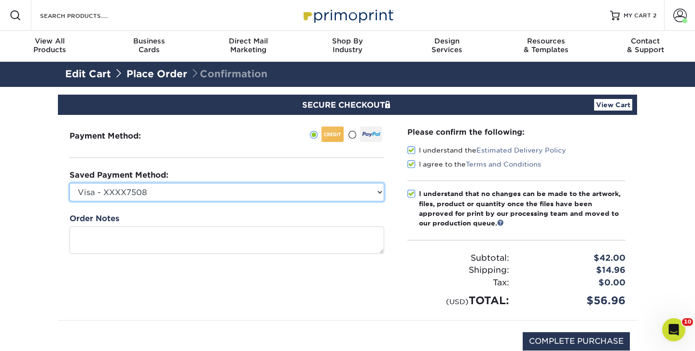
click at [250, 186] on select "Visa - XXXX7508 New Credit Card" at bounding box center [226, 192] width 315 height 18
click at [69, 183] on select "Visa - XXXX7508 New Credit Card" at bounding box center [226, 192] width 315 height 18
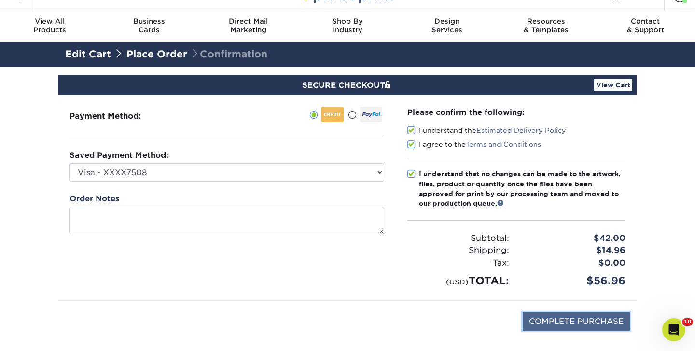
click at [579, 319] on input "COMPLETE PURCHASE" at bounding box center [576, 321] width 107 height 18
type input "PROCESSING, PLEASE WAIT..."
